Goal: Find specific page/section: Find specific page/section

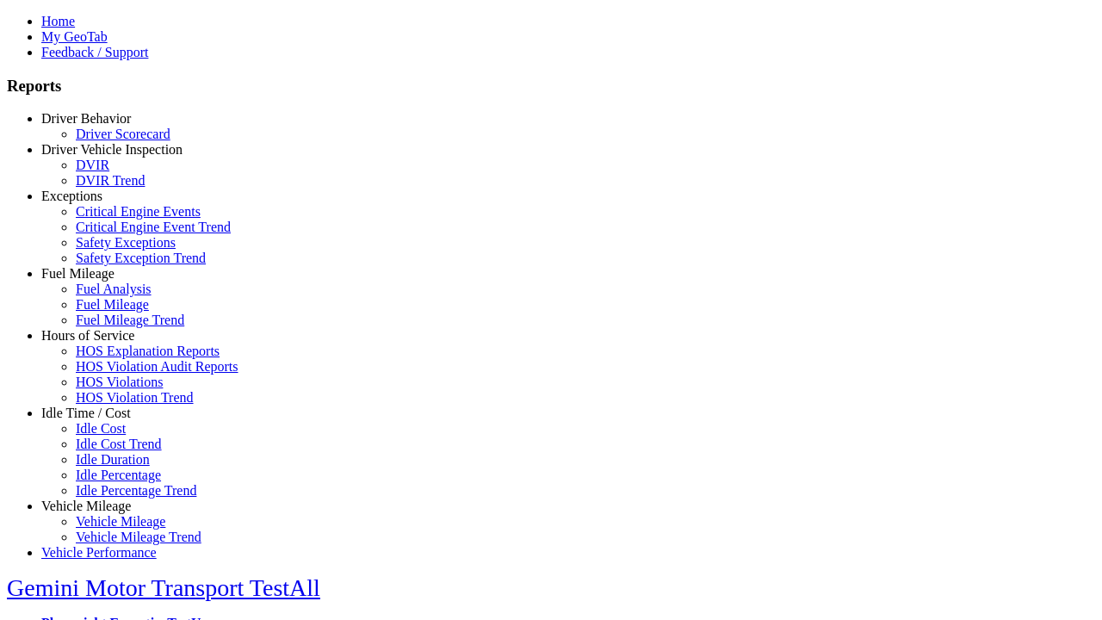
click at [99, 343] on link "Hours of Service" at bounding box center [87, 335] width 93 height 15
click at [112, 358] on link "HOS Explanation Reports" at bounding box center [148, 350] width 144 height 15
select select "**********"
